Goal: Information Seeking & Learning: Check status

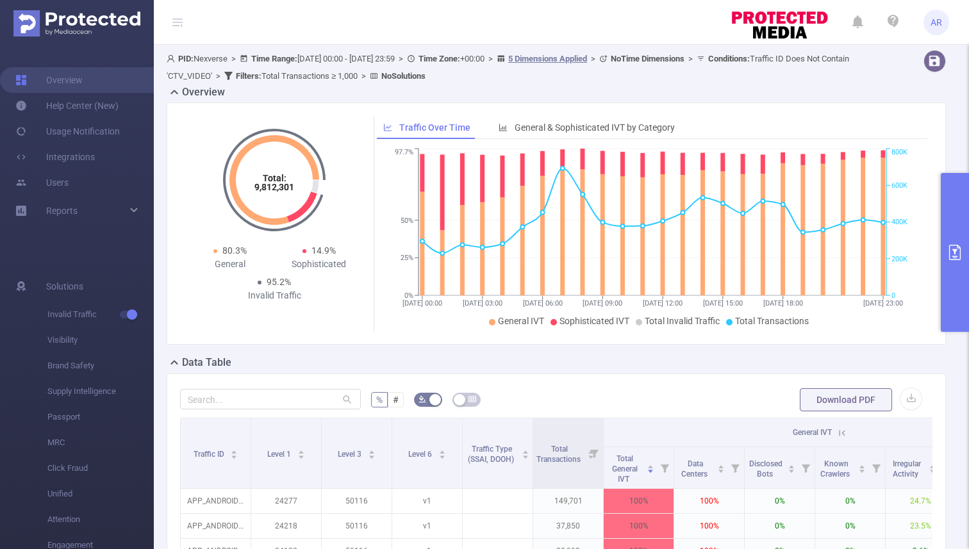
scroll to position [0, 3]
click at [64, 77] on link "Overview" at bounding box center [48, 80] width 67 height 26
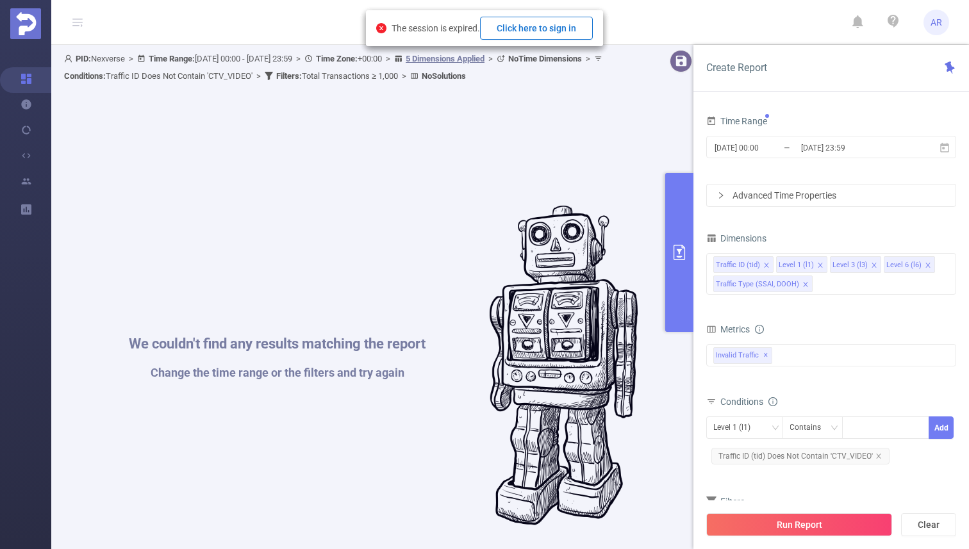
click at [538, 23] on button "Click here to sign in" at bounding box center [536, 28] width 113 height 23
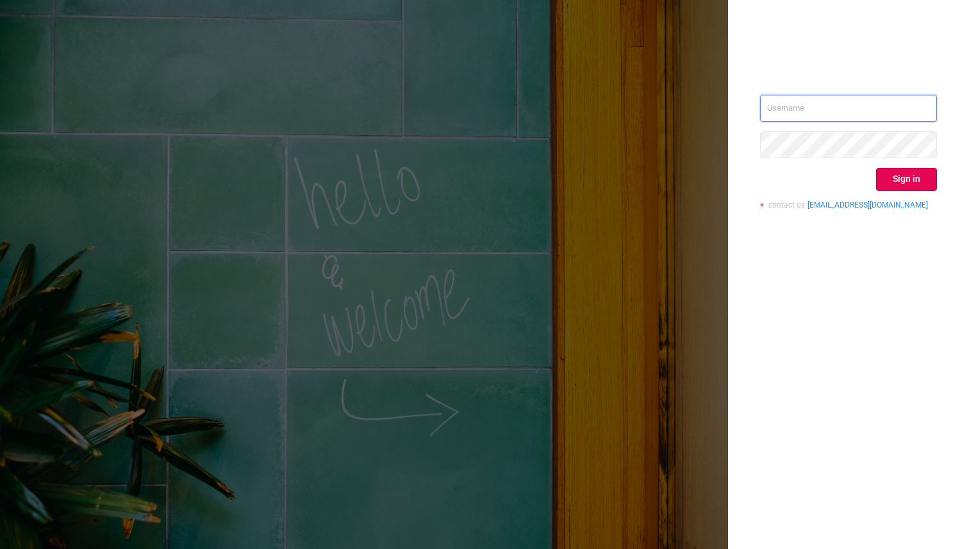
click at [804, 107] on input "text" at bounding box center [848, 108] width 177 height 27
type input "amit.rai@verse.in"
click at [905, 183] on button "Sign in" at bounding box center [906, 179] width 61 height 23
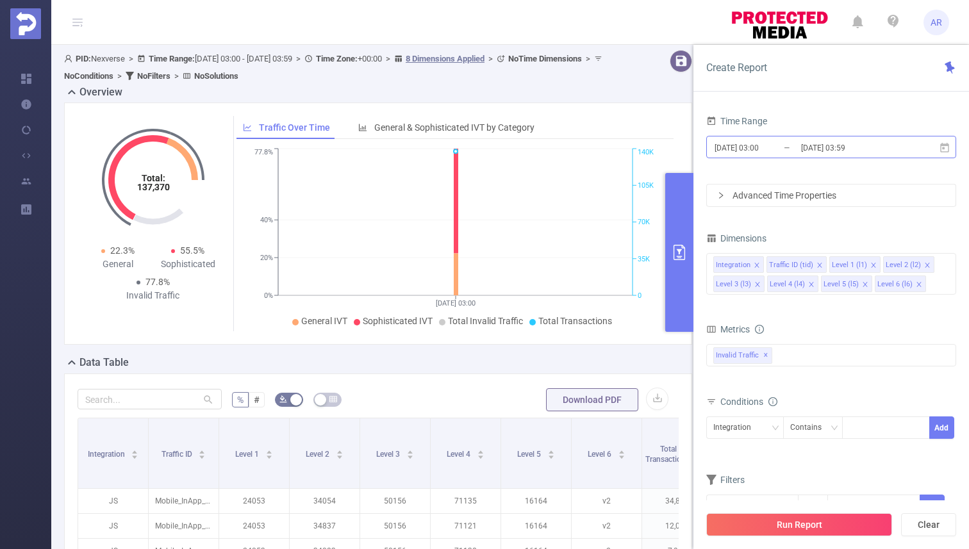
click at [779, 151] on input "2025-10-05 03:00" at bounding box center [766, 147] width 104 height 17
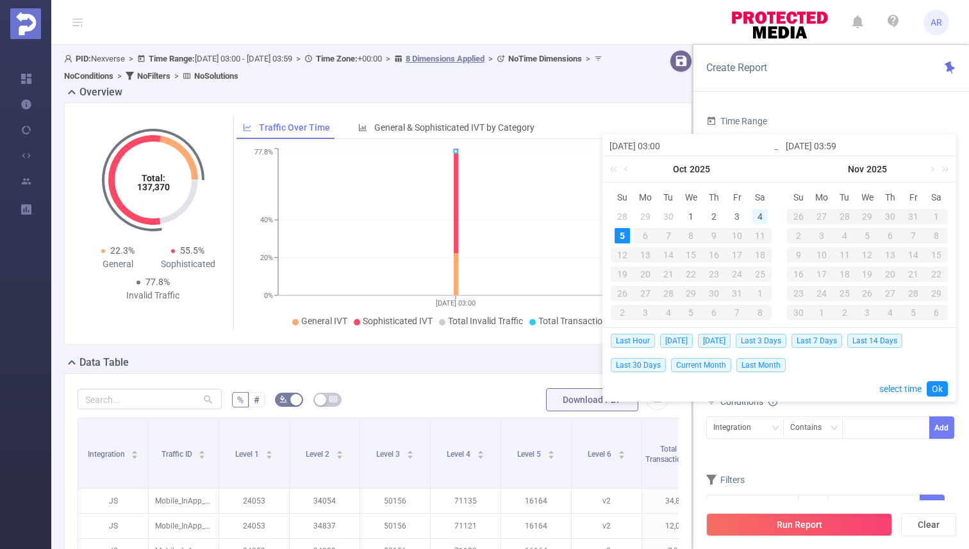
click at [758, 212] on div "4" at bounding box center [760, 216] width 15 height 15
type input "2025-10-04 03:00"
type input "2025-10-04 03:59"
type input "2025-10-04 03:00"
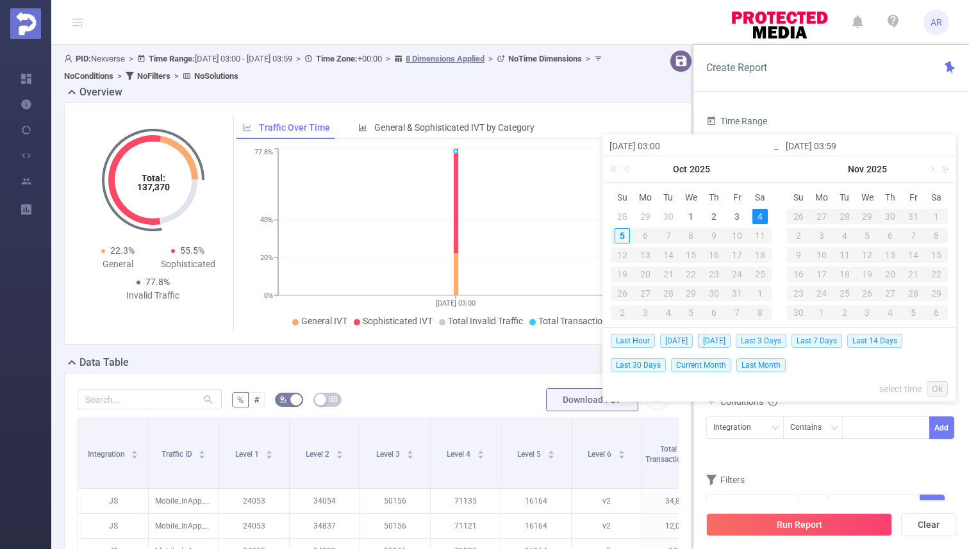
type input "2025-10-04 03:59"
click at [941, 387] on link "Ok" at bounding box center [937, 388] width 21 height 15
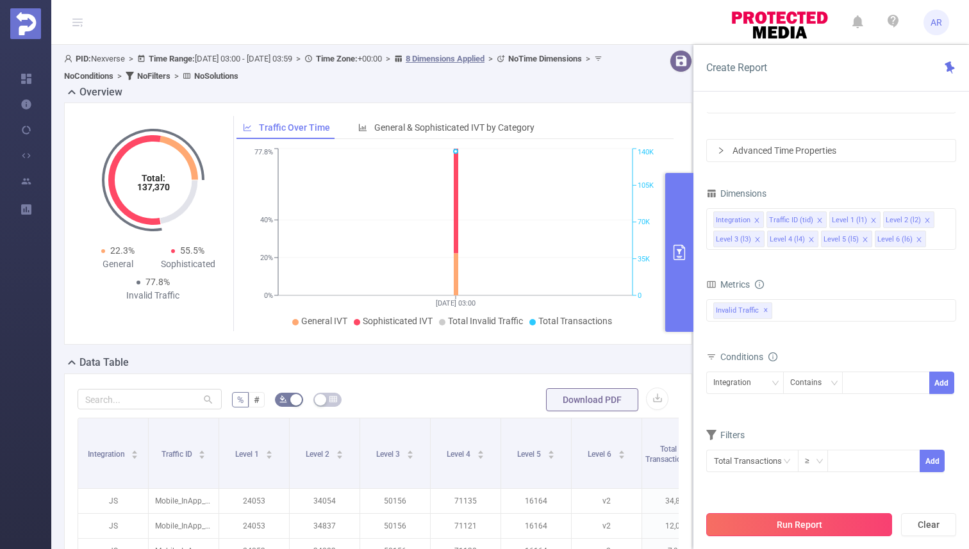
click at [801, 525] on button "Run Report" at bounding box center [800, 525] width 186 height 23
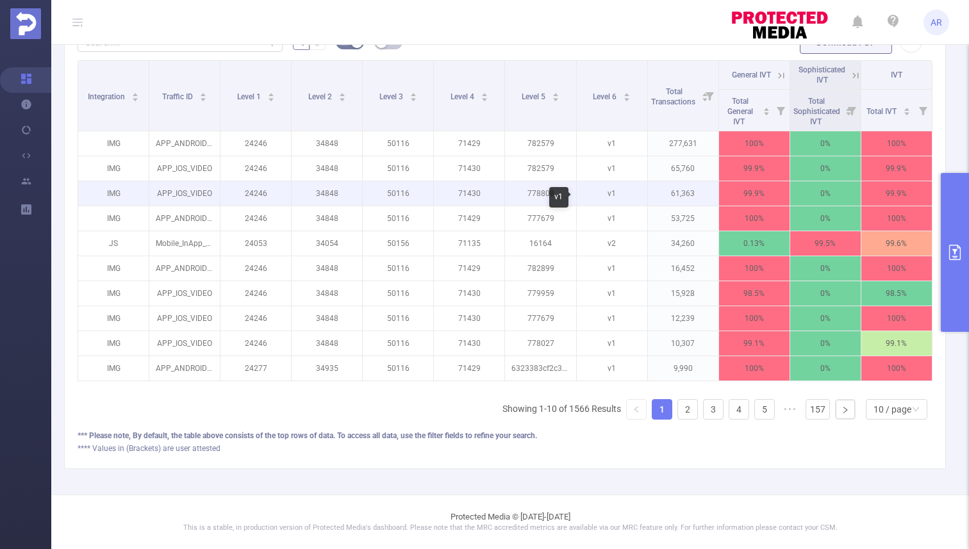
scroll to position [0, 3]
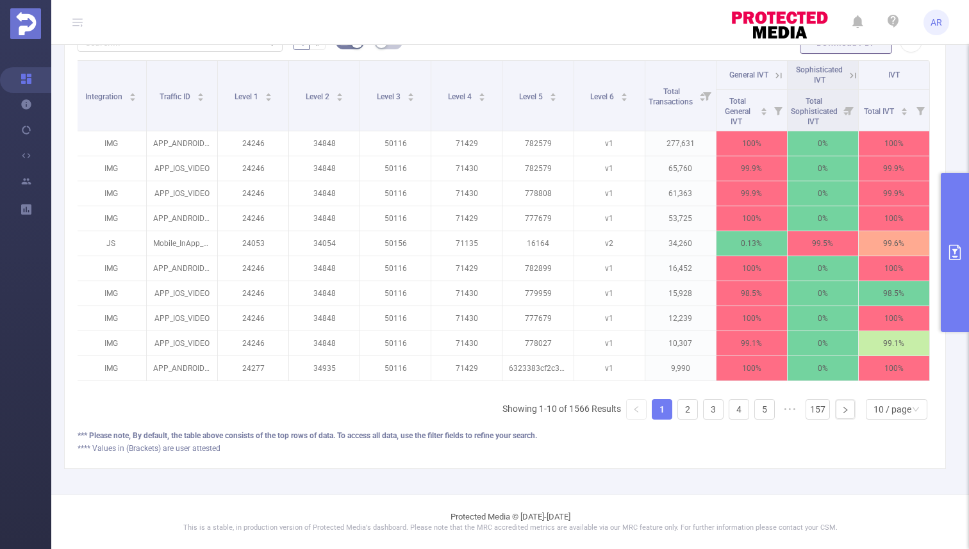
click at [780, 81] on icon at bounding box center [779, 76] width 12 height 12
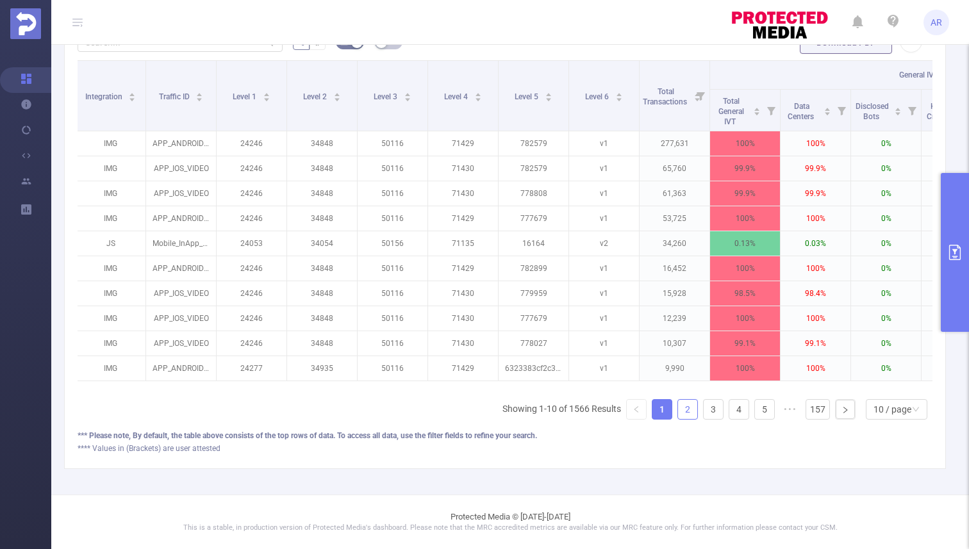
click at [690, 415] on link "2" at bounding box center [687, 409] width 19 height 19
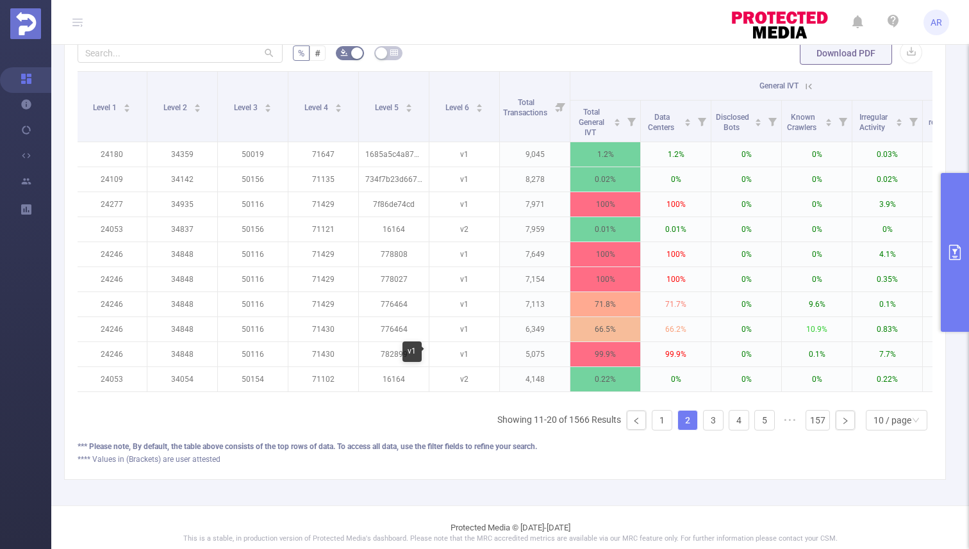
scroll to position [357, 0]
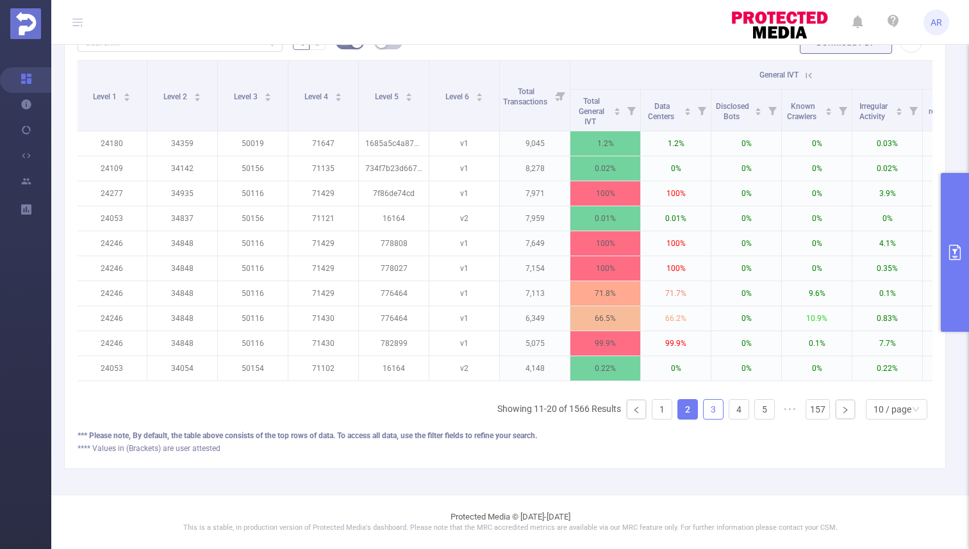
click at [717, 410] on link "3" at bounding box center [713, 409] width 19 height 19
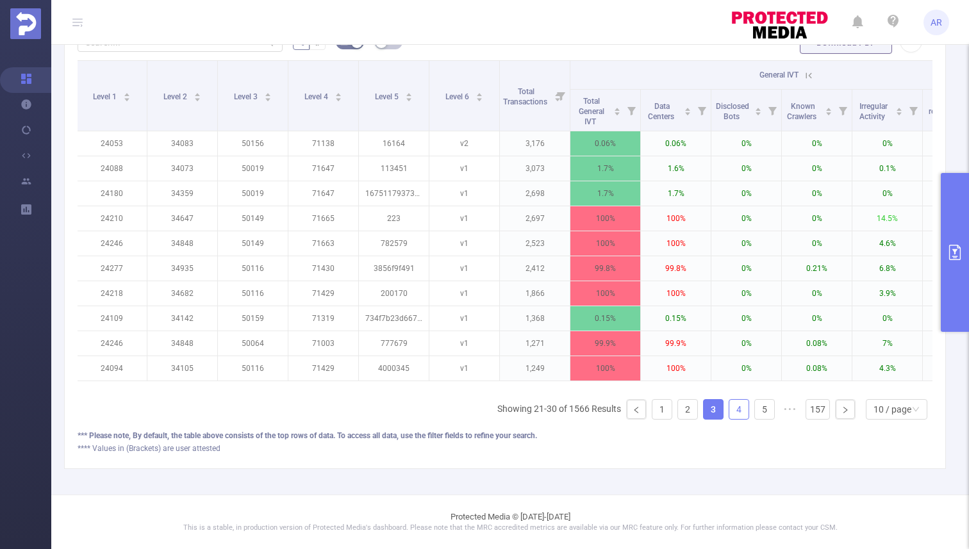
click at [738, 409] on link "4" at bounding box center [739, 409] width 19 height 19
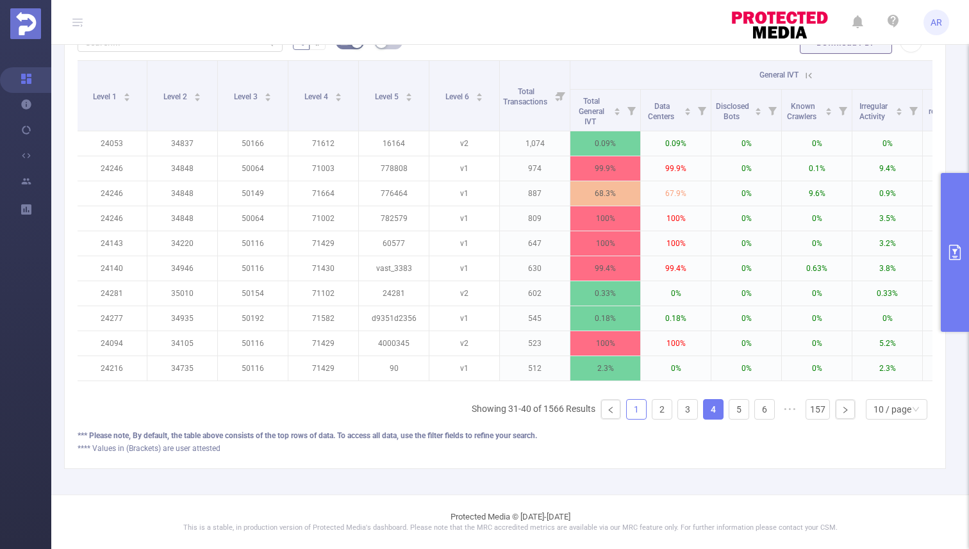
click at [636, 412] on link "1" at bounding box center [636, 409] width 19 height 19
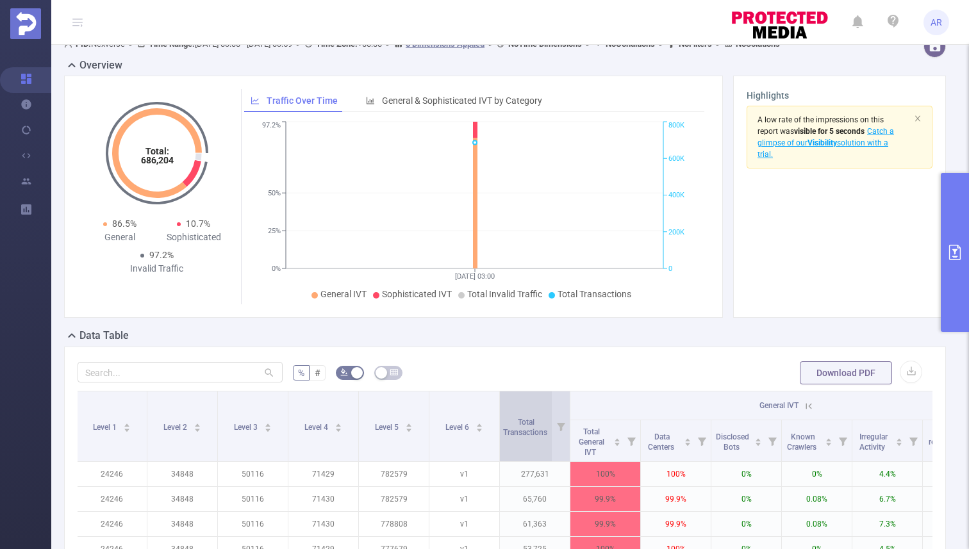
scroll to position [0, 0]
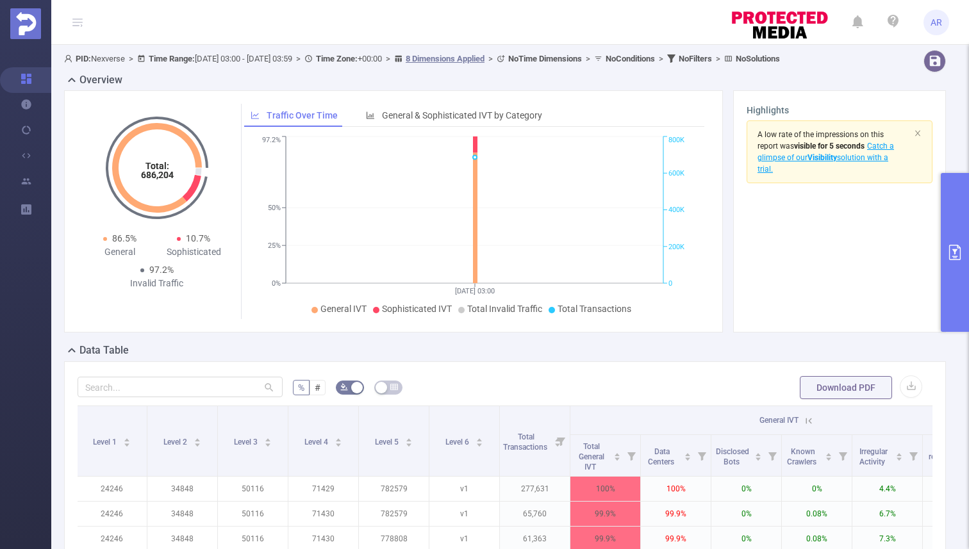
click at [956, 251] on icon "primary" at bounding box center [956, 252] width 12 height 15
